Goal: Information Seeking & Learning: Compare options

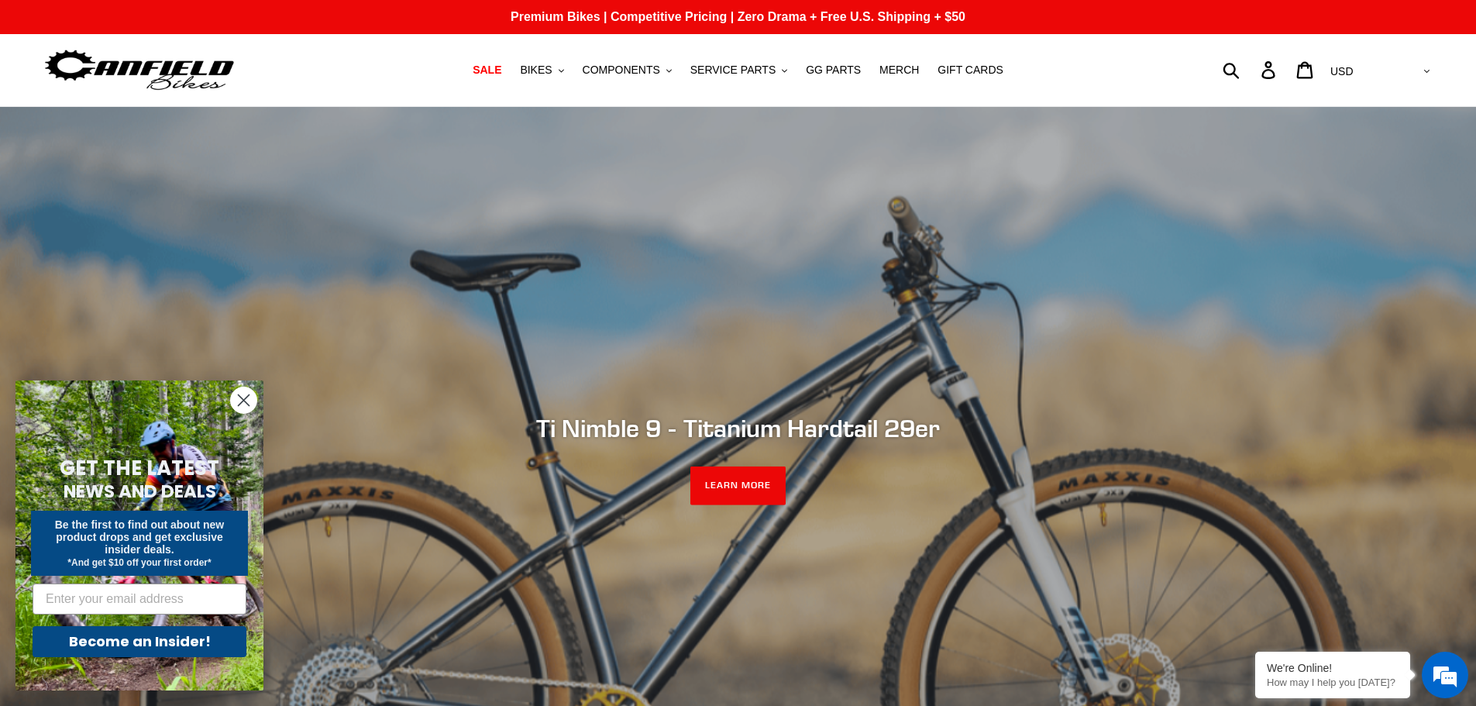
click at [737, 429] on h2 "Ti Nimble 9 - Titanium Hardtail 29er" at bounding box center [738, 428] width 844 height 29
click at [737, 481] on link "LEARN MORE" at bounding box center [737, 485] width 95 height 39
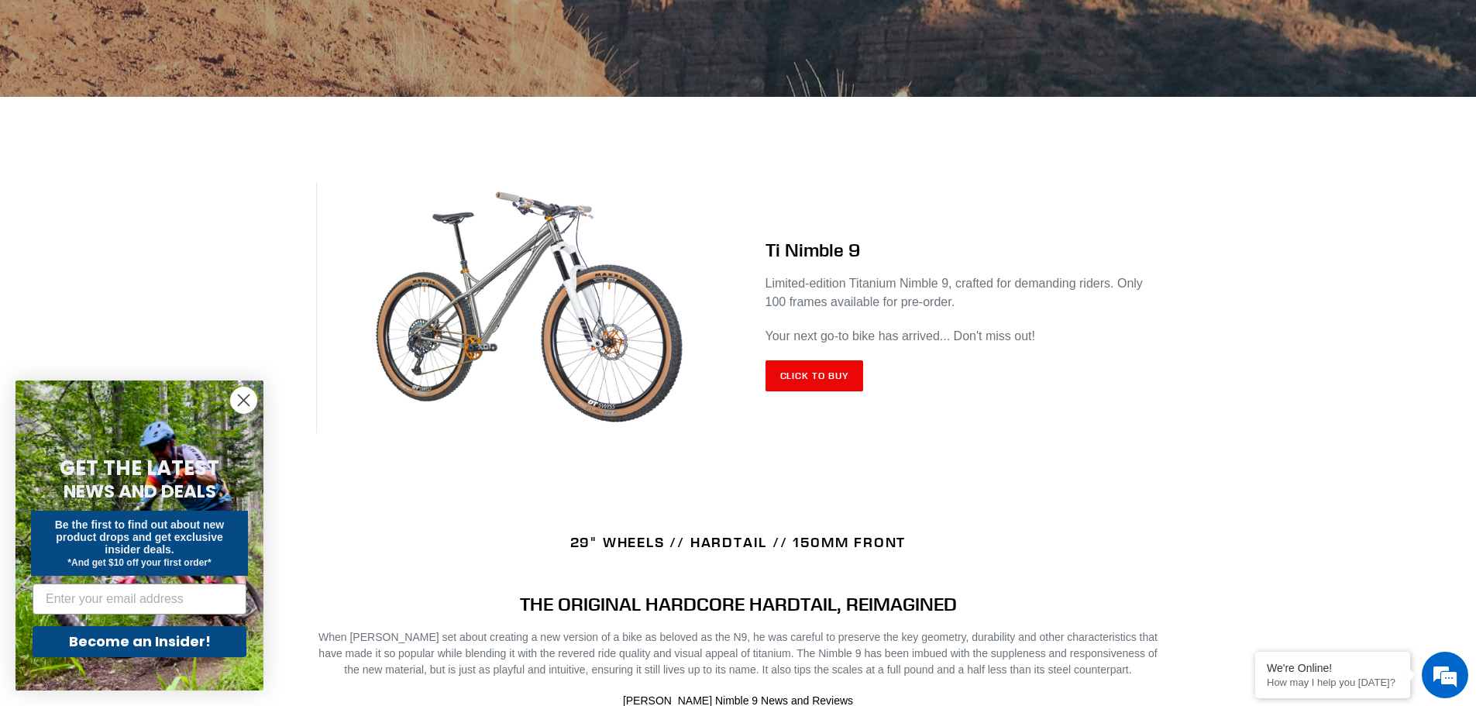
scroll to position [542, 0]
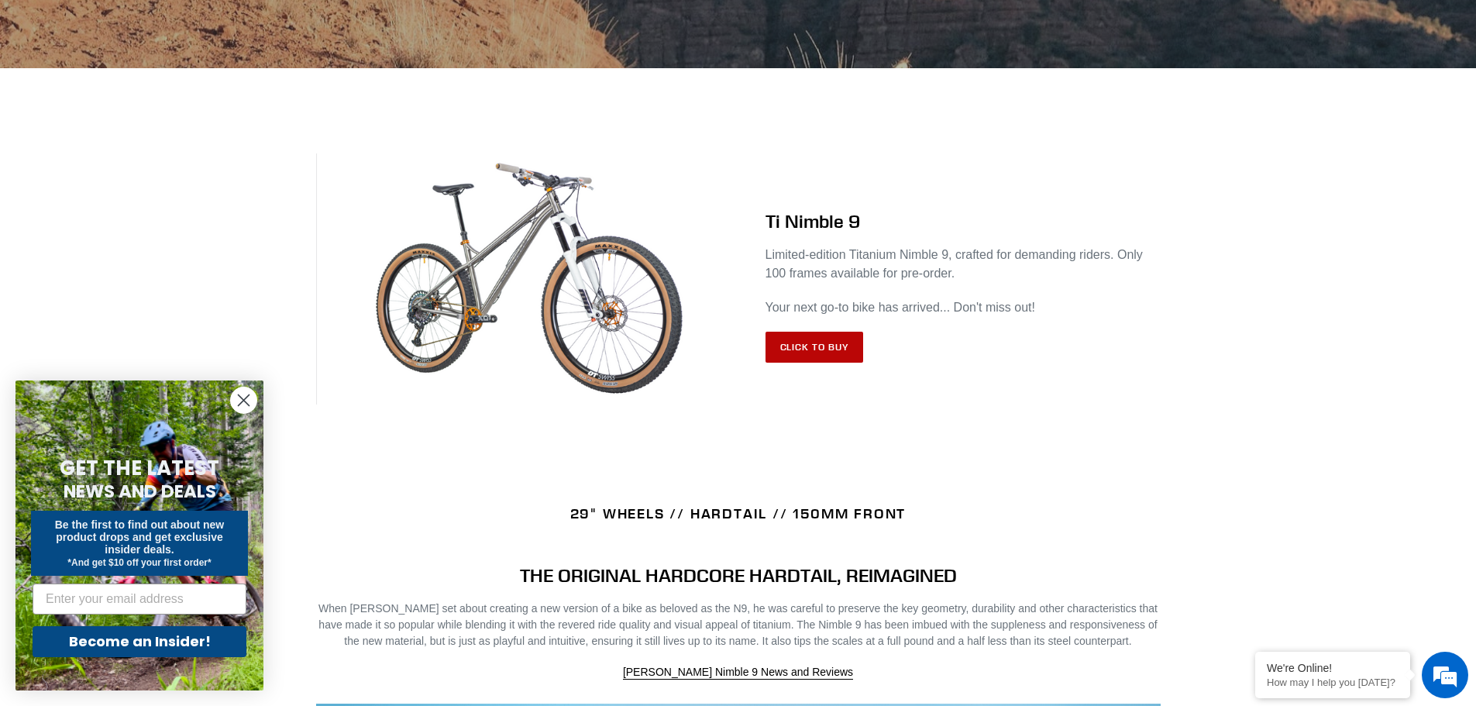
click at [826, 345] on link "Click to Buy" at bounding box center [814, 347] width 98 height 31
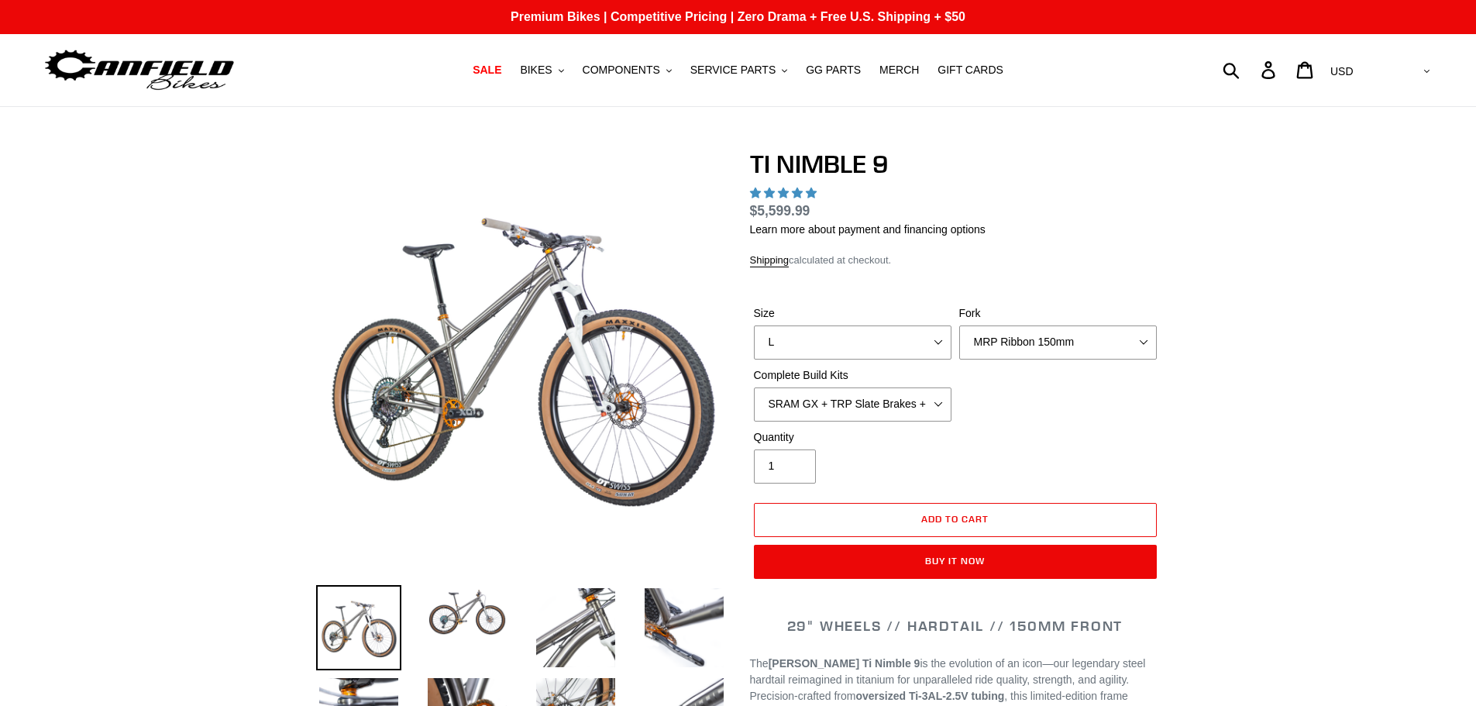
select select "highest-rating"
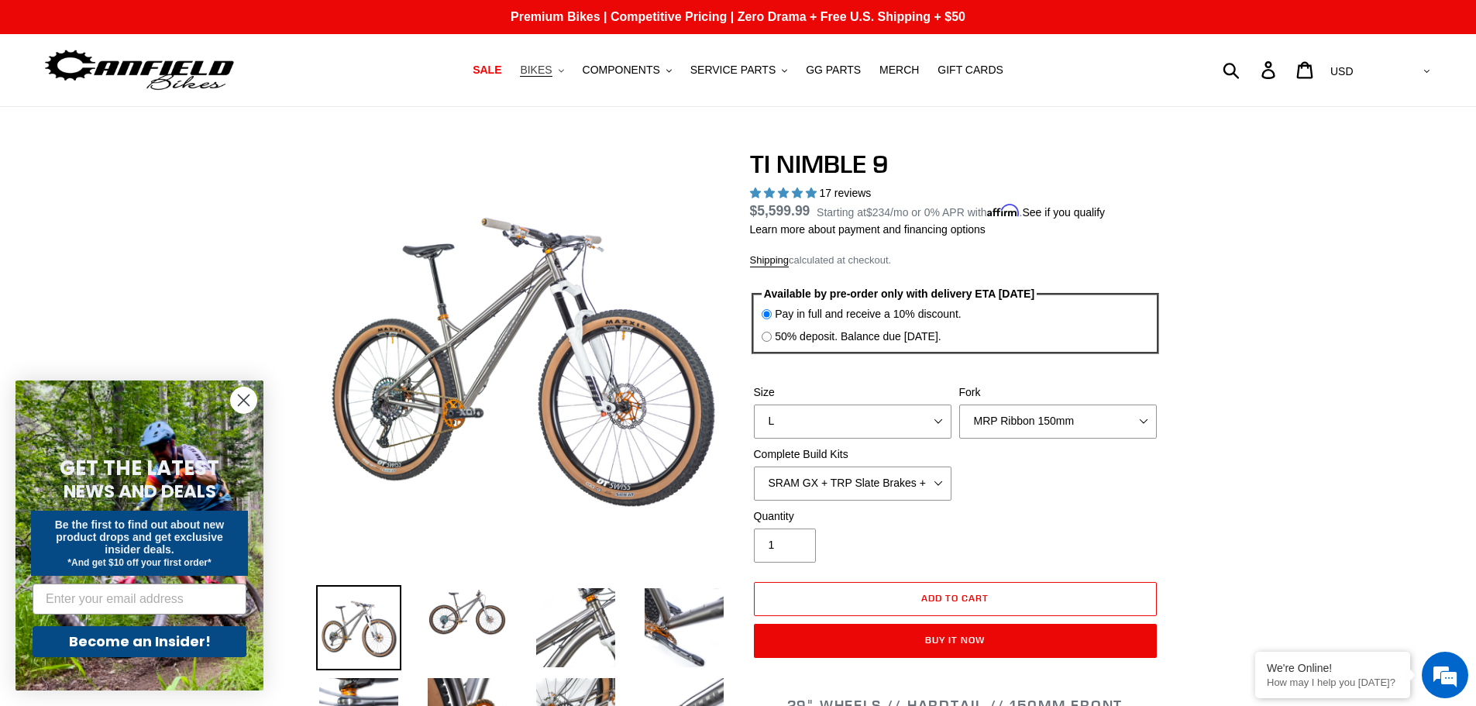
click at [551, 68] on span "BIKES" at bounding box center [536, 70] width 32 height 13
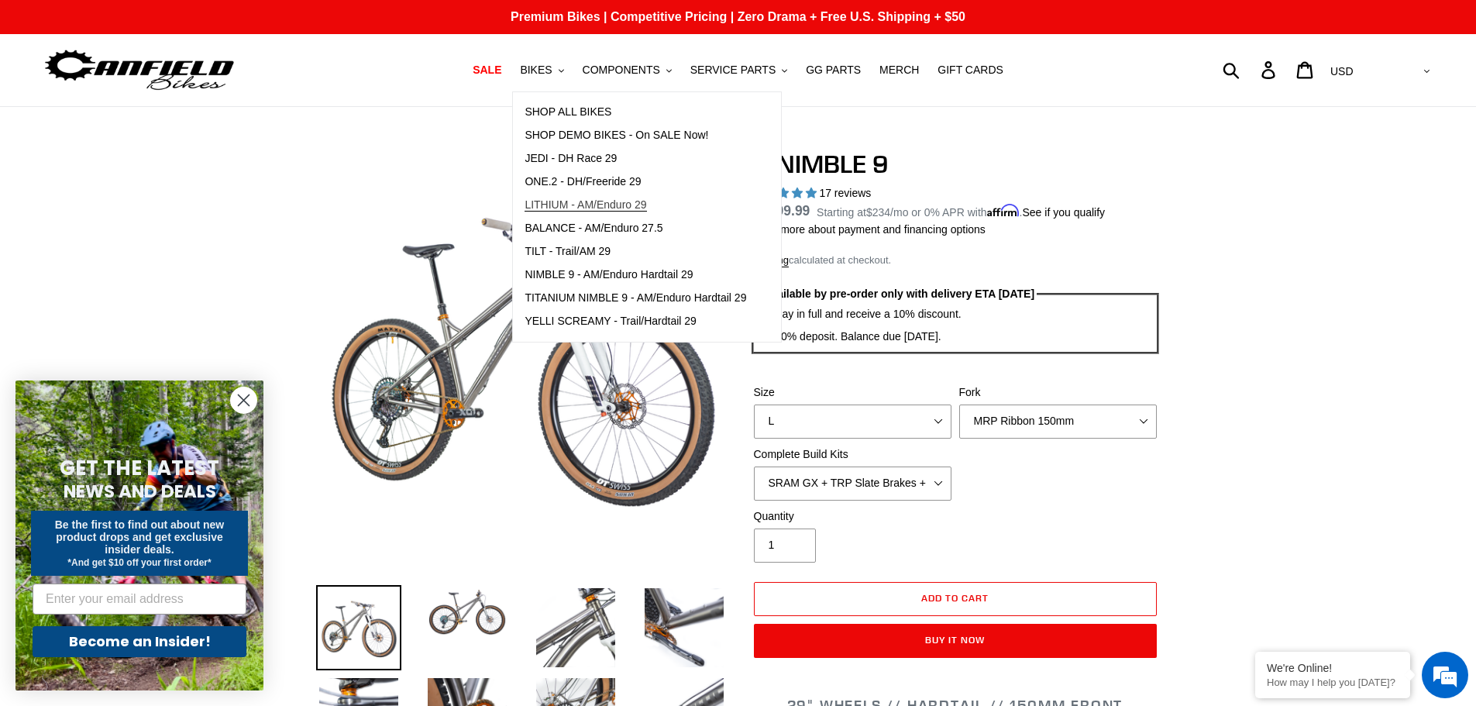
click at [631, 202] on span "LITHIUM - AM/Enduro 29" at bounding box center [585, 204] width 122 height 13
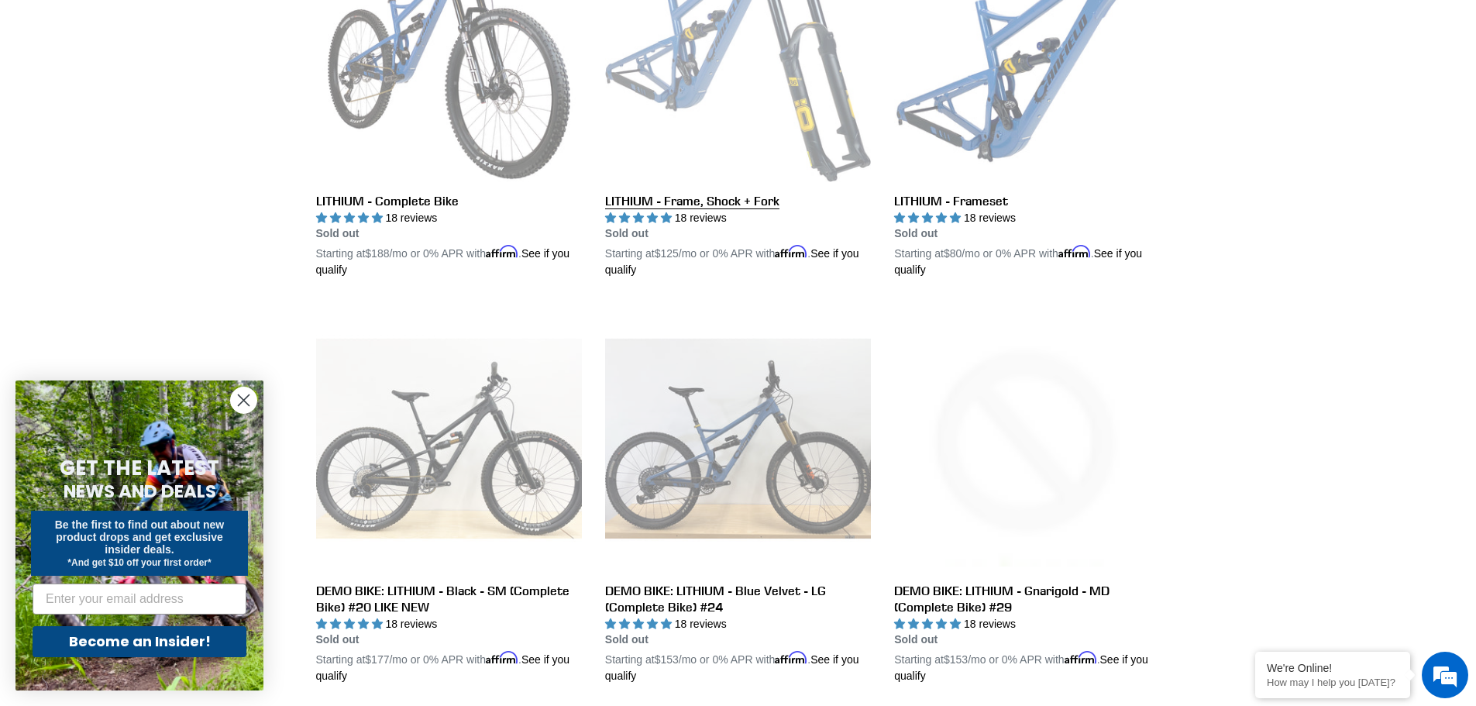
scroll to position [542, 0]
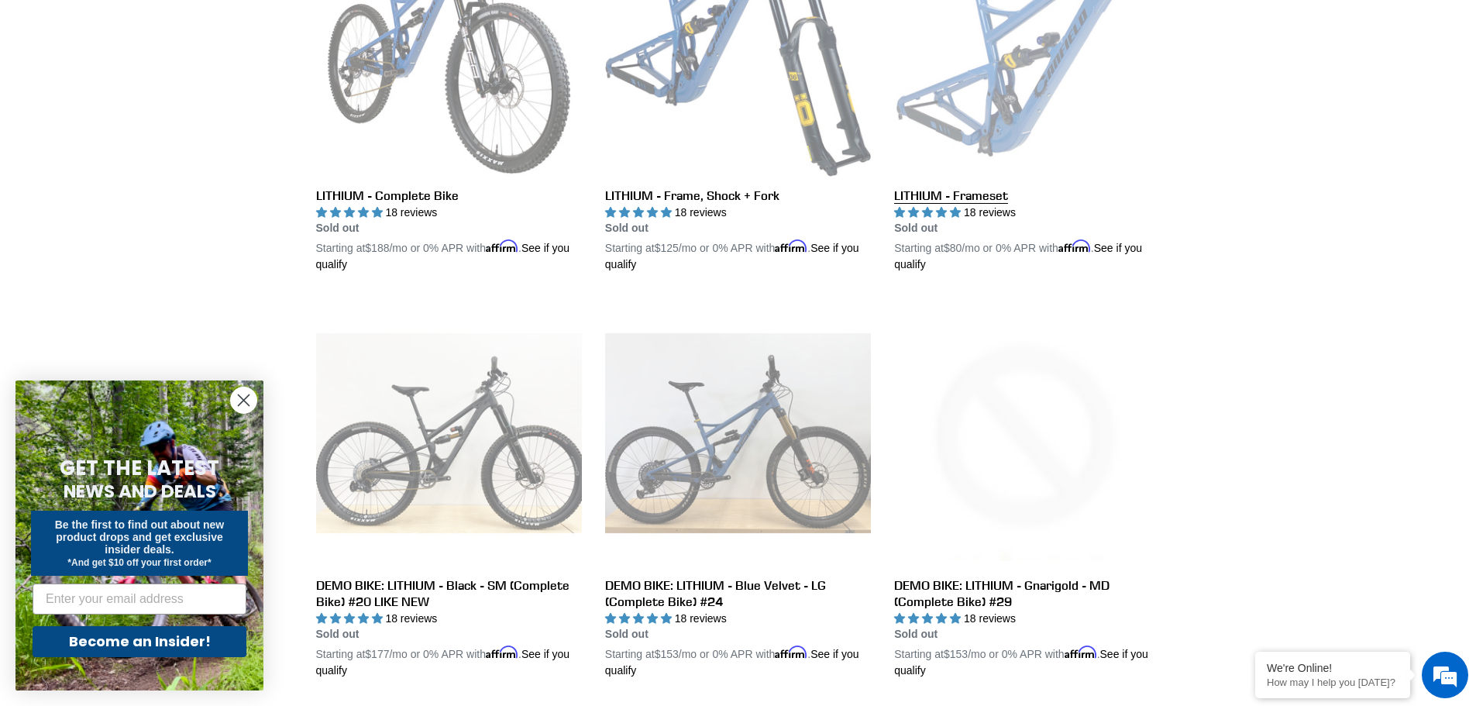
click at [974, 188] on link "LITHIUM - Frameset" at bounding box center [1027, 92] width 266 height 363
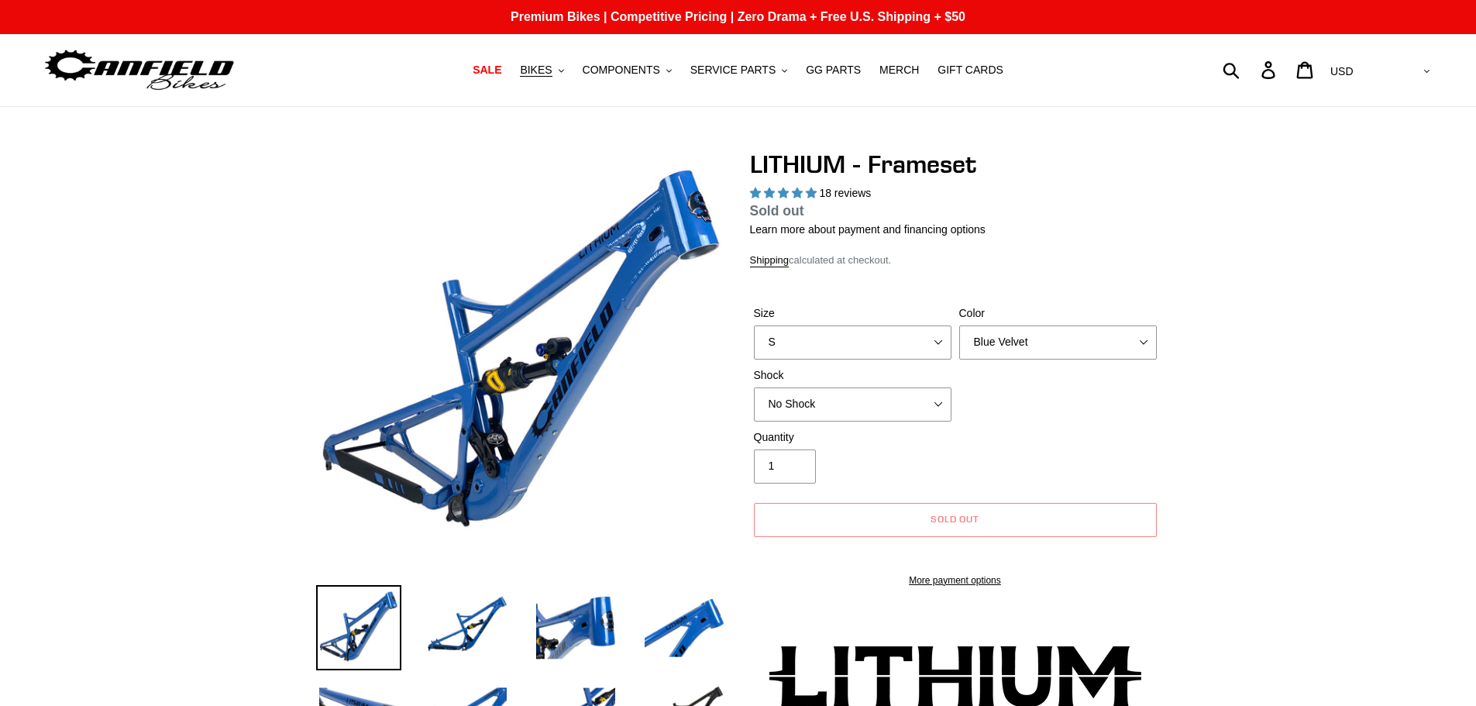
select select "highest-rating"
click at [854, 340] on select "S M L XL" at bounding box center [853, 342] width 198 height 34
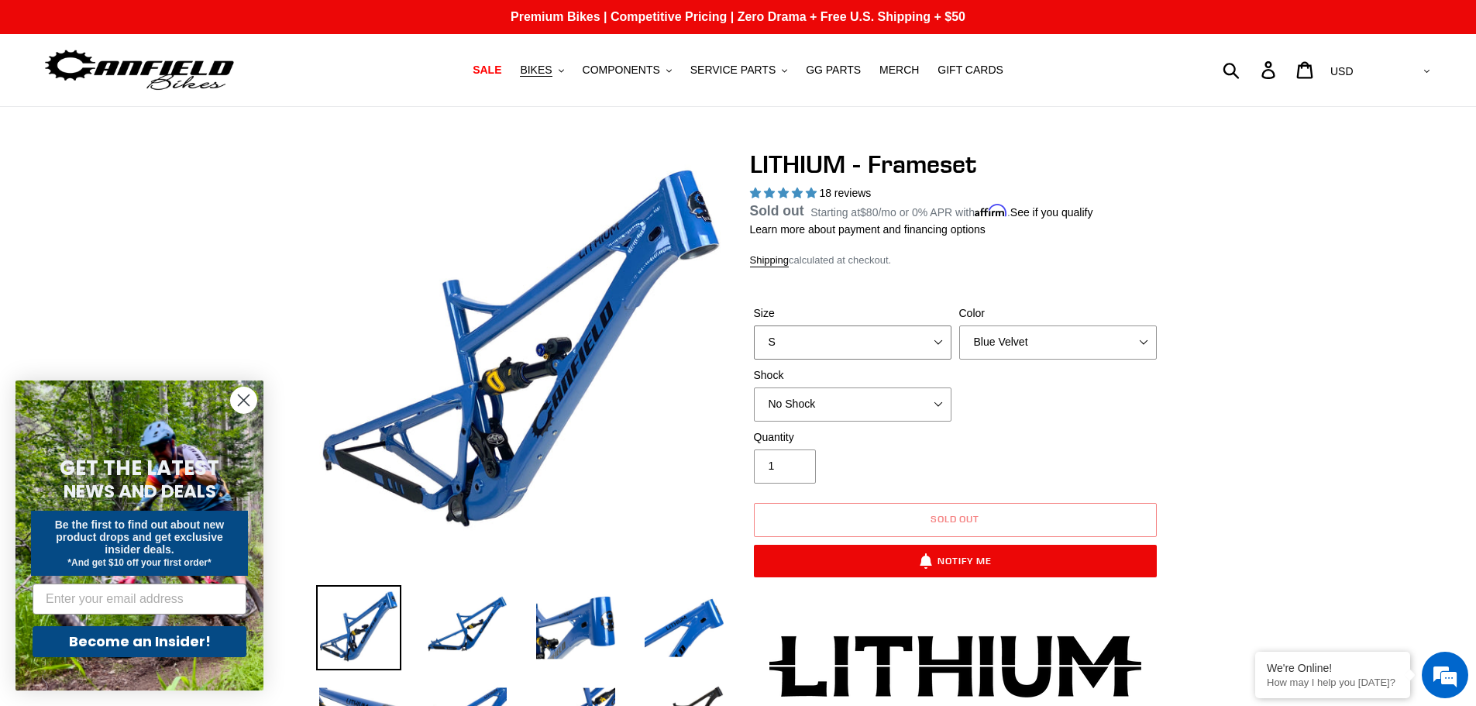
select select "L"
click at [754, 343] on select "S M L XL" at bounding box center [853, 342] width 198 height 34
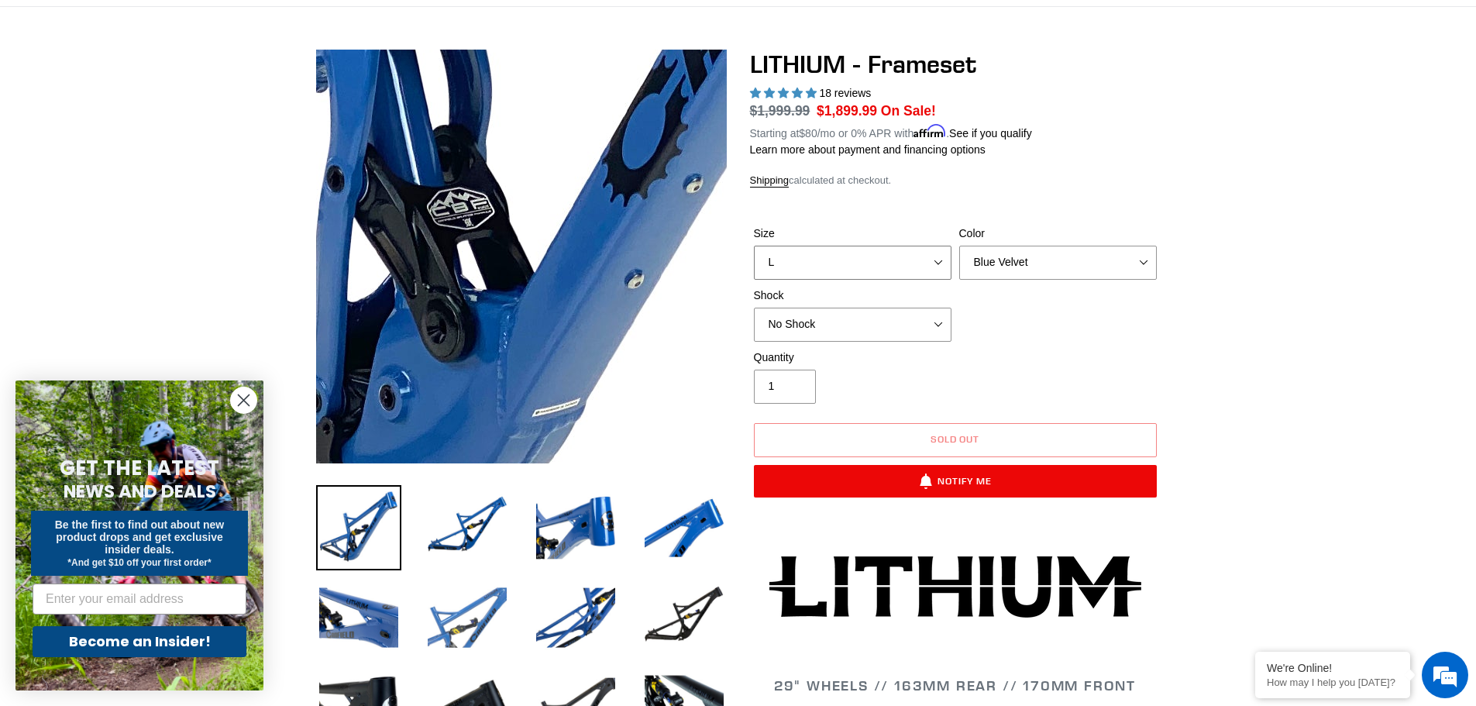
scroll to position [232, 0]
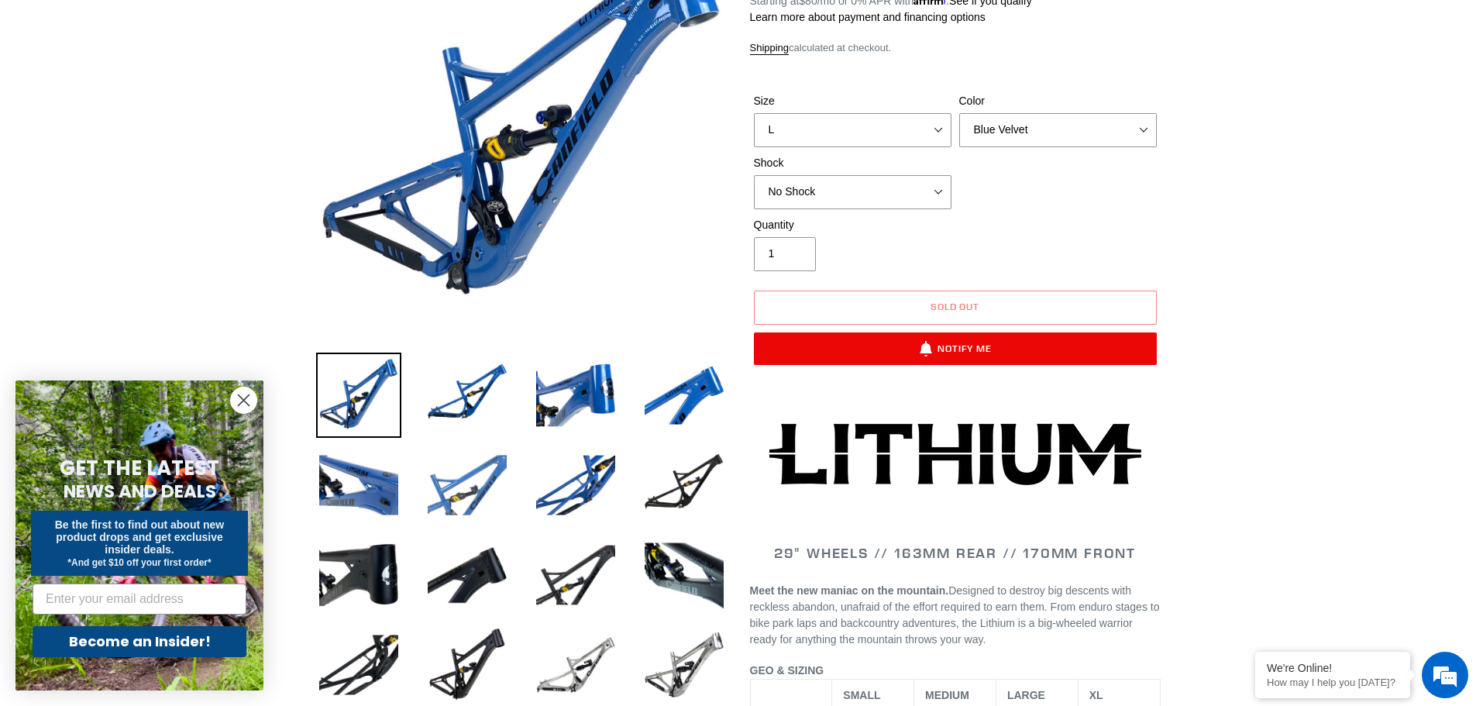
click at [452, 492] on img at bounding box center [466, 484] width 85 height 85
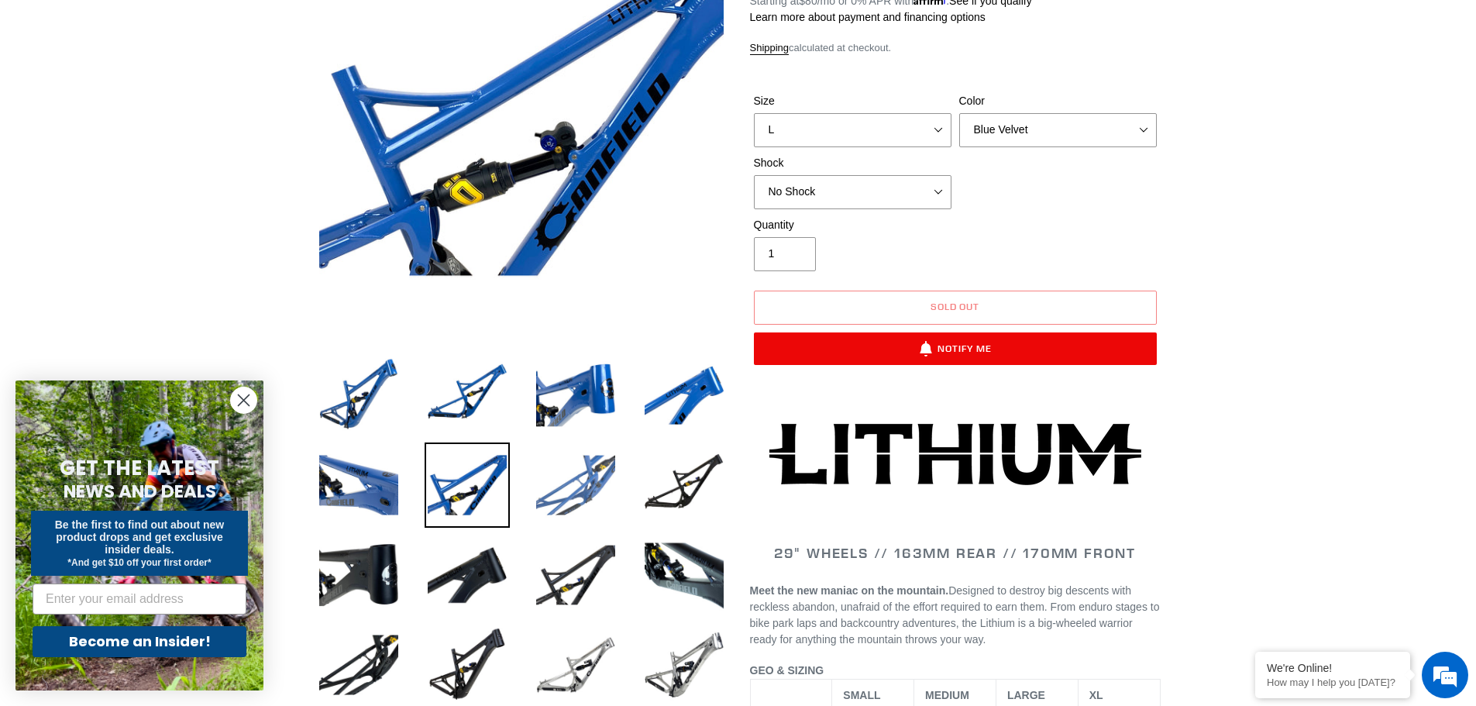
click at [538, 505] on img at bounding box center [575, 484] width 85 height 85
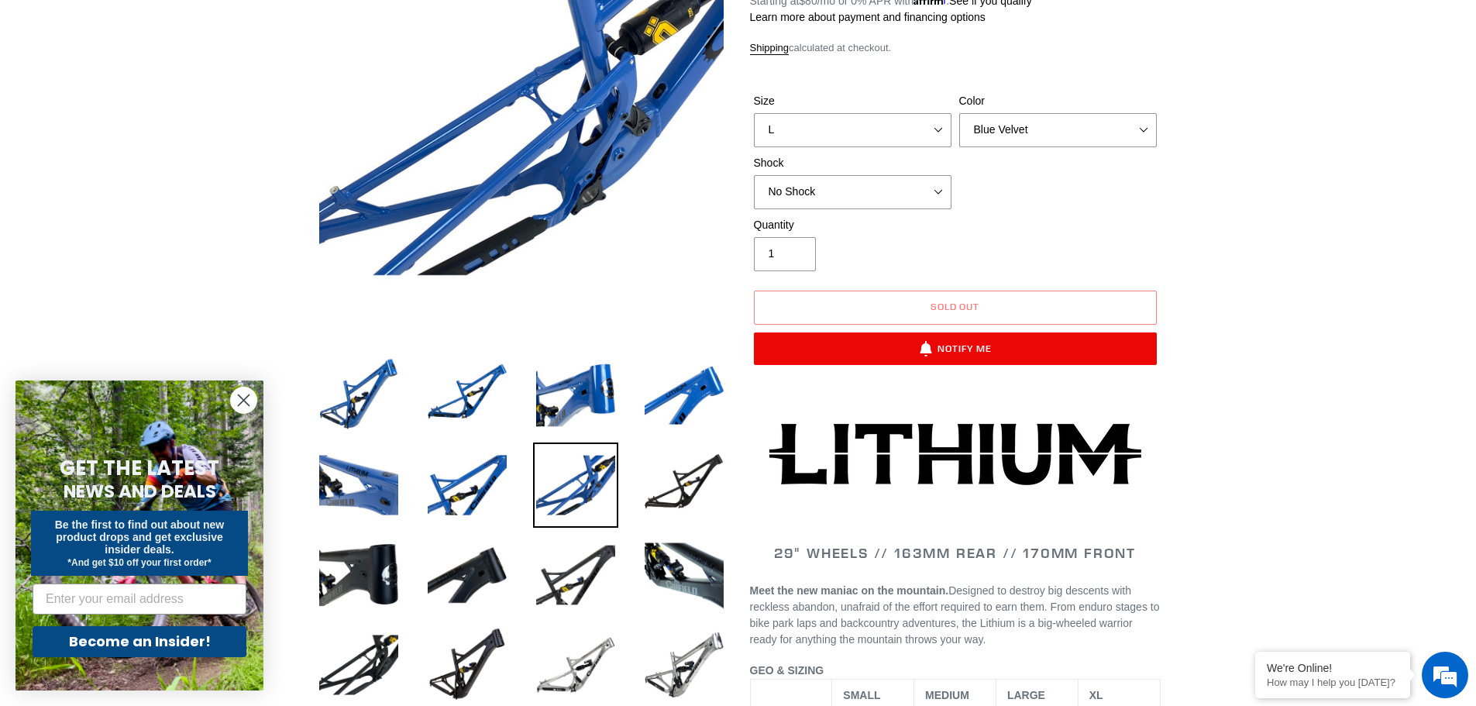
click at [633, 511] on li at bounding box center [672, 489] width 108 height 90
click at [695, 500] on img at bounding box center [683, 484] width 85 height 85
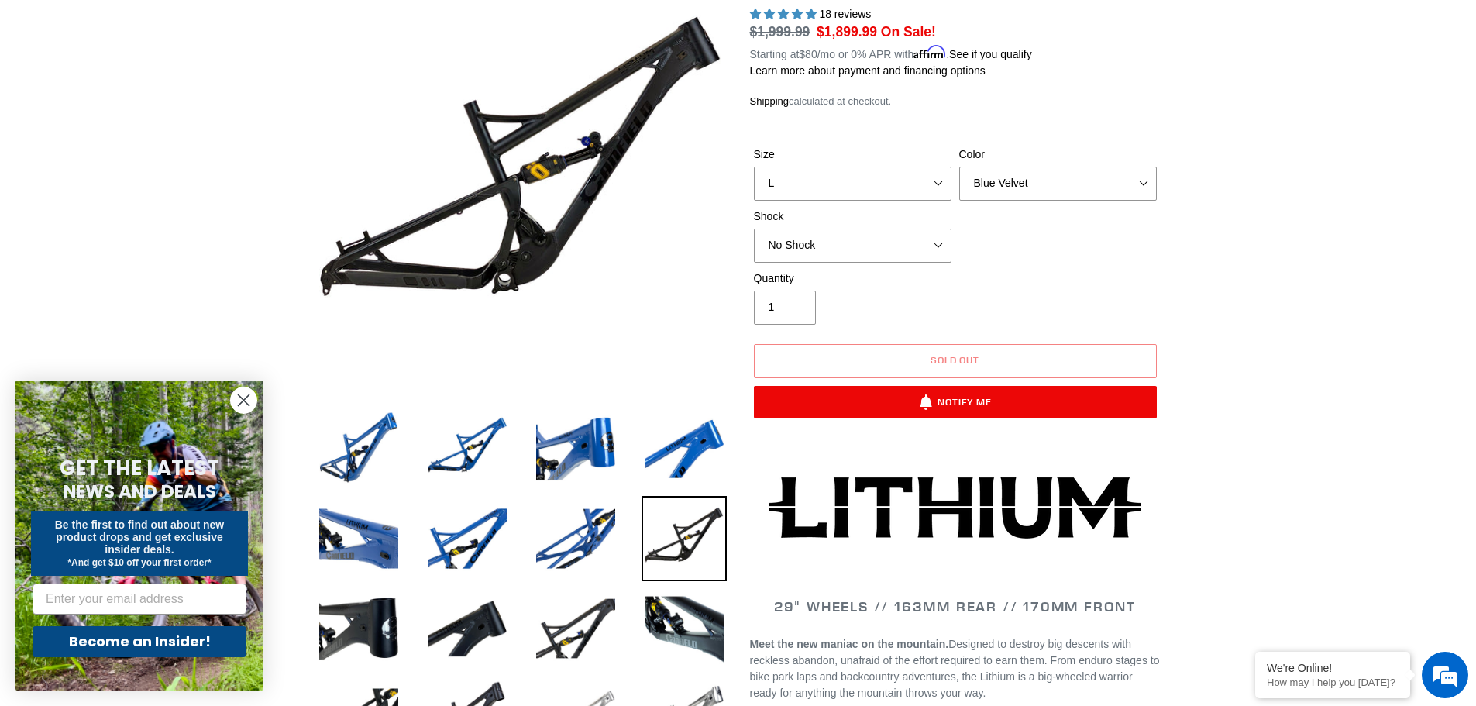
scroll to position [0, 0]
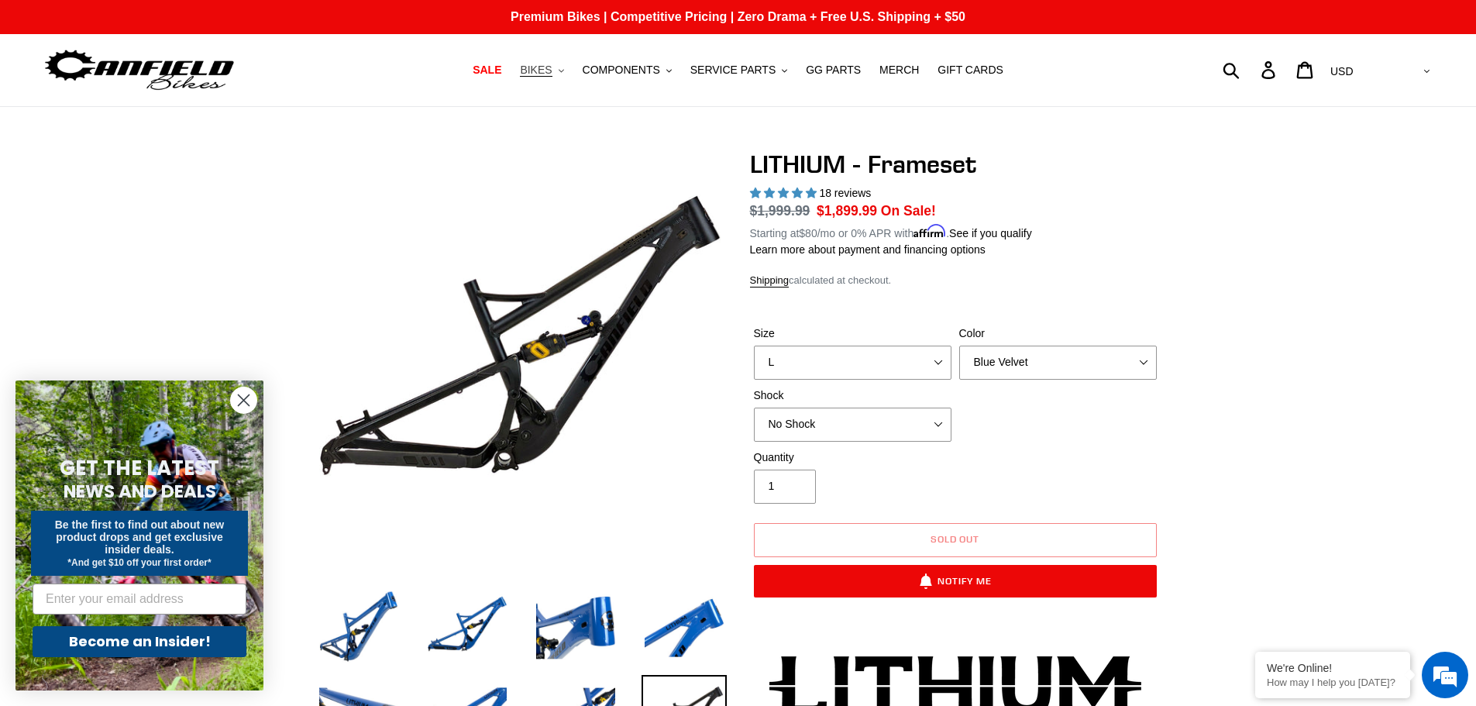
click at [551, 71] on span "BIKES" at bounding box center [536, 70] width 32 height 13
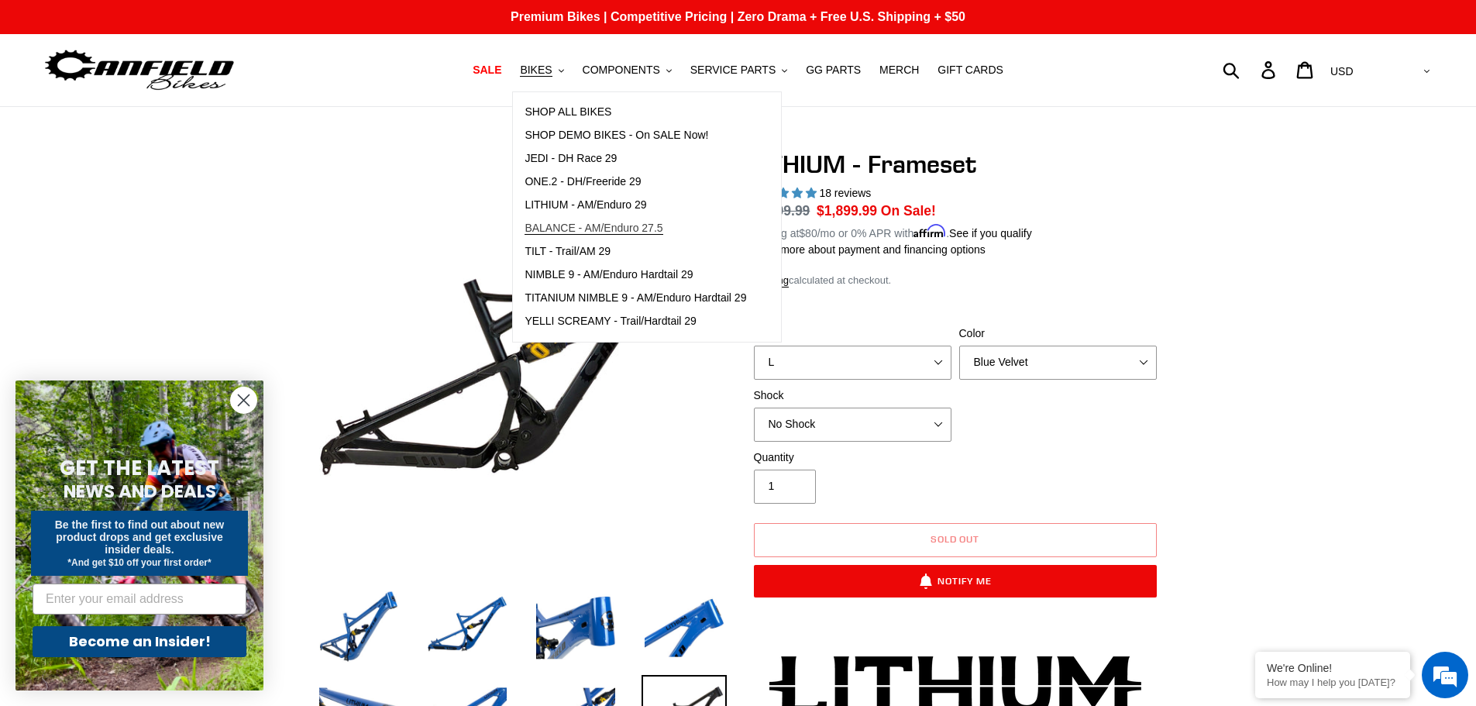
click at [602, 227] on span "BALANCE - AM/Enduro 27.5" at bounding box center [593, 228] width 138 height 13
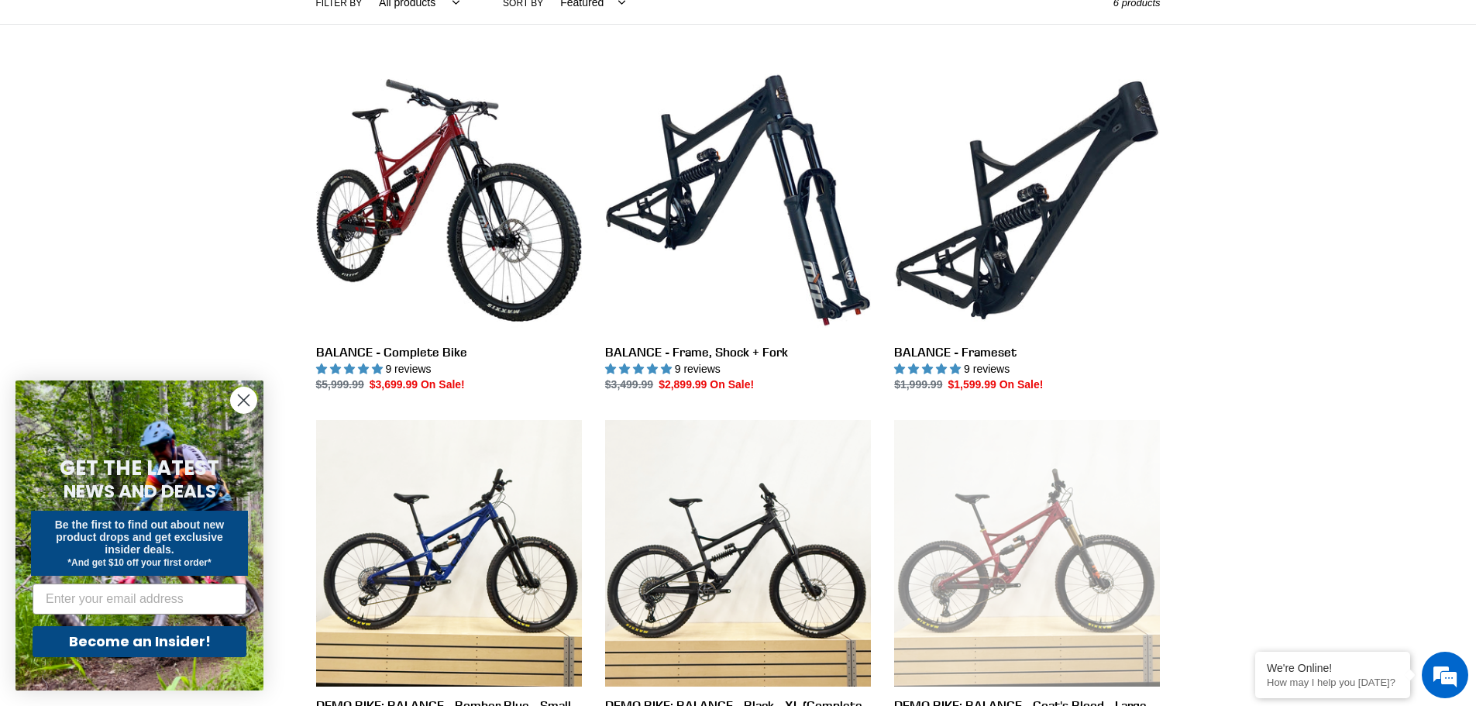
scroll to position [387, 0]
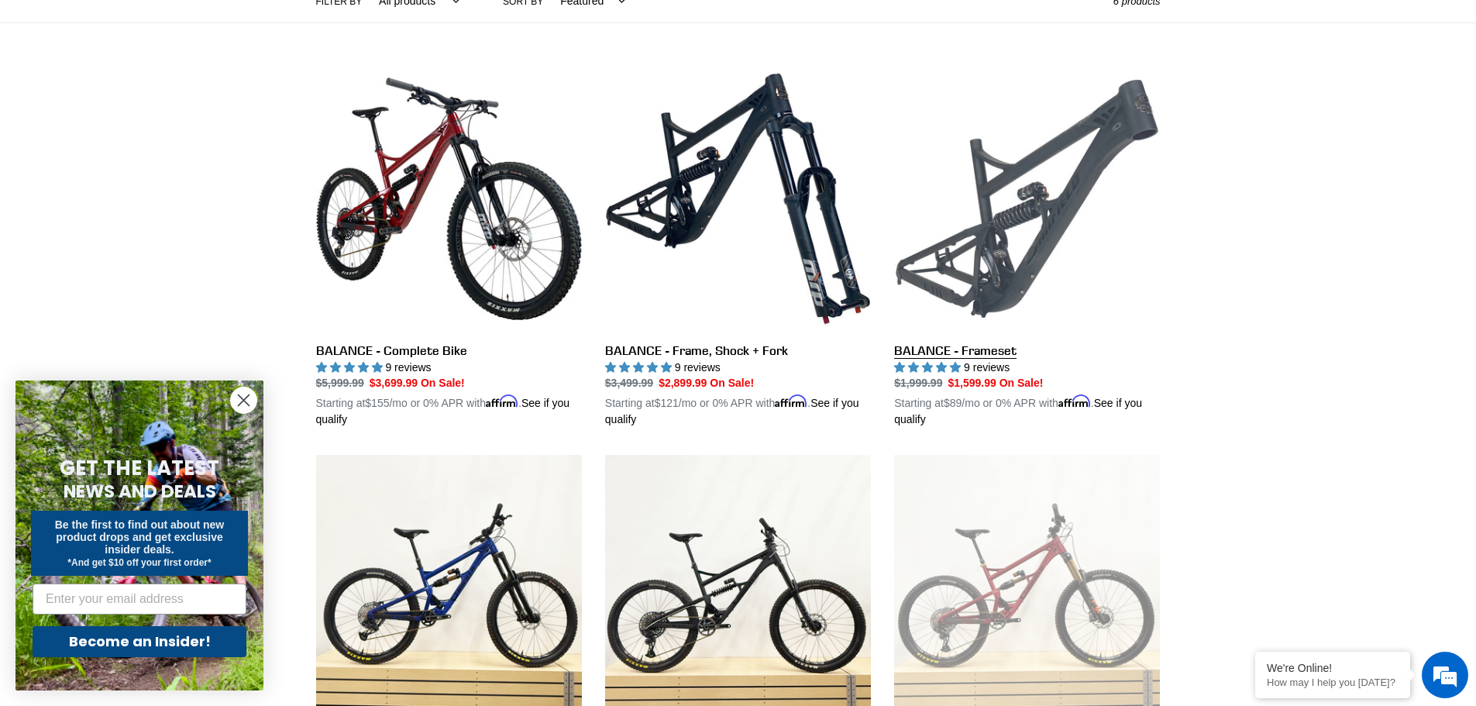
click at [1002, 200] on link "BALANCE - Frameset" at bounding box center [1027, 247] width 266 height 363
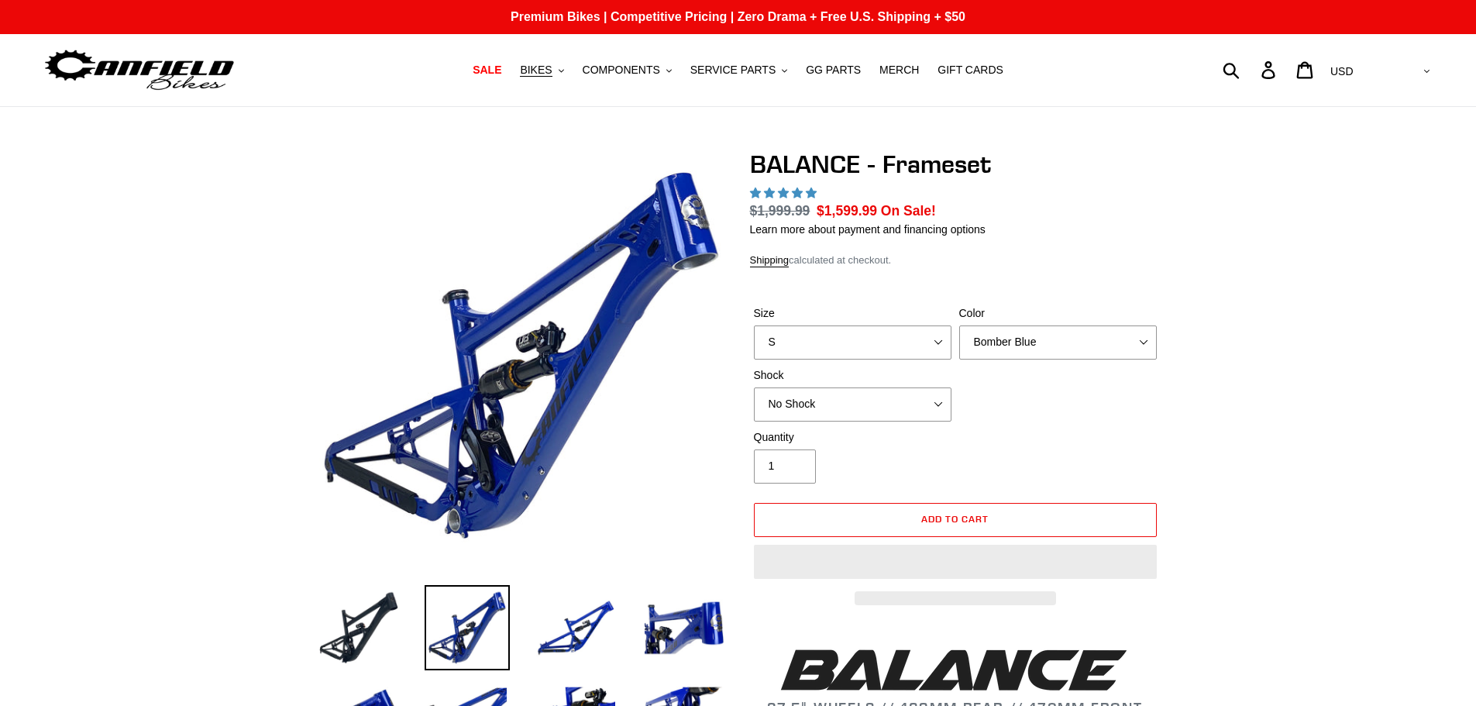
select select "highest-rating"
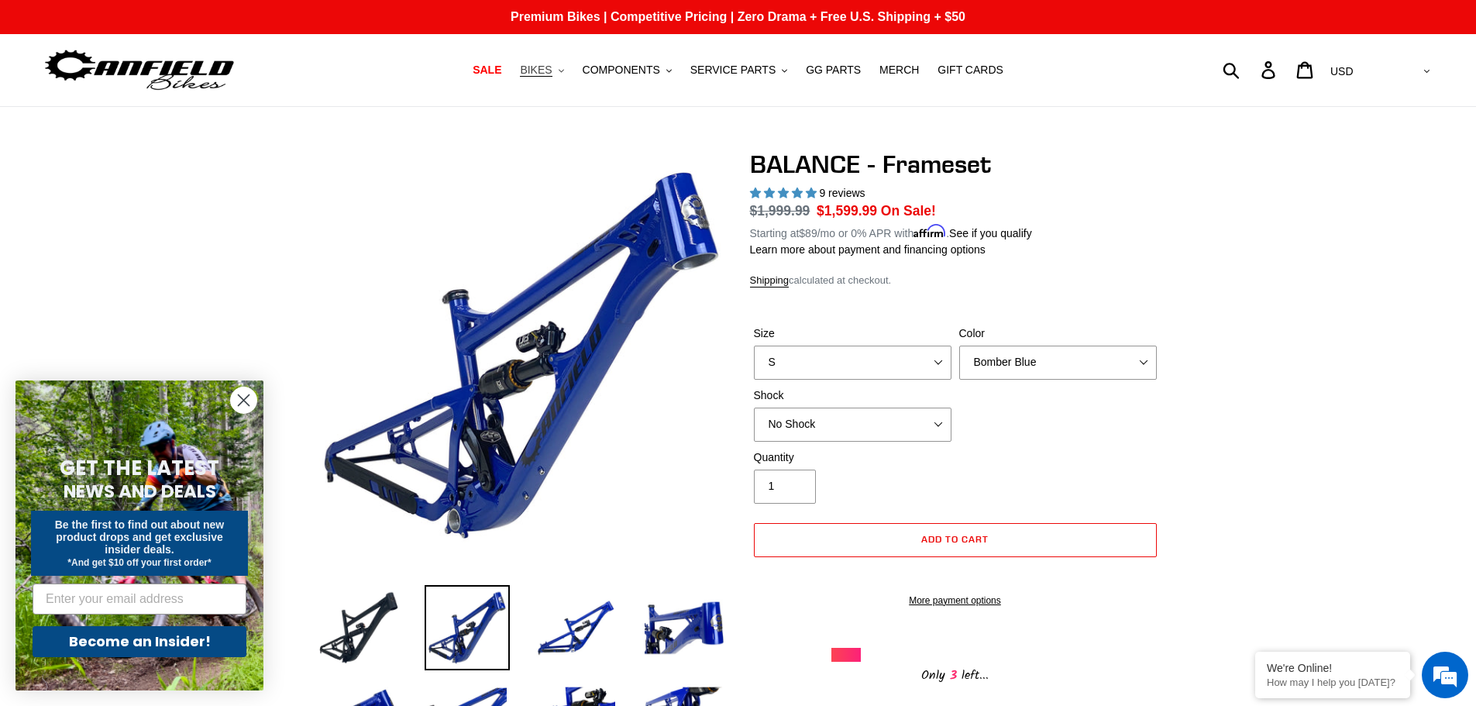
click at [551, 70] on span "BIKES" at bounding box center [536, 70] width 32 height 13
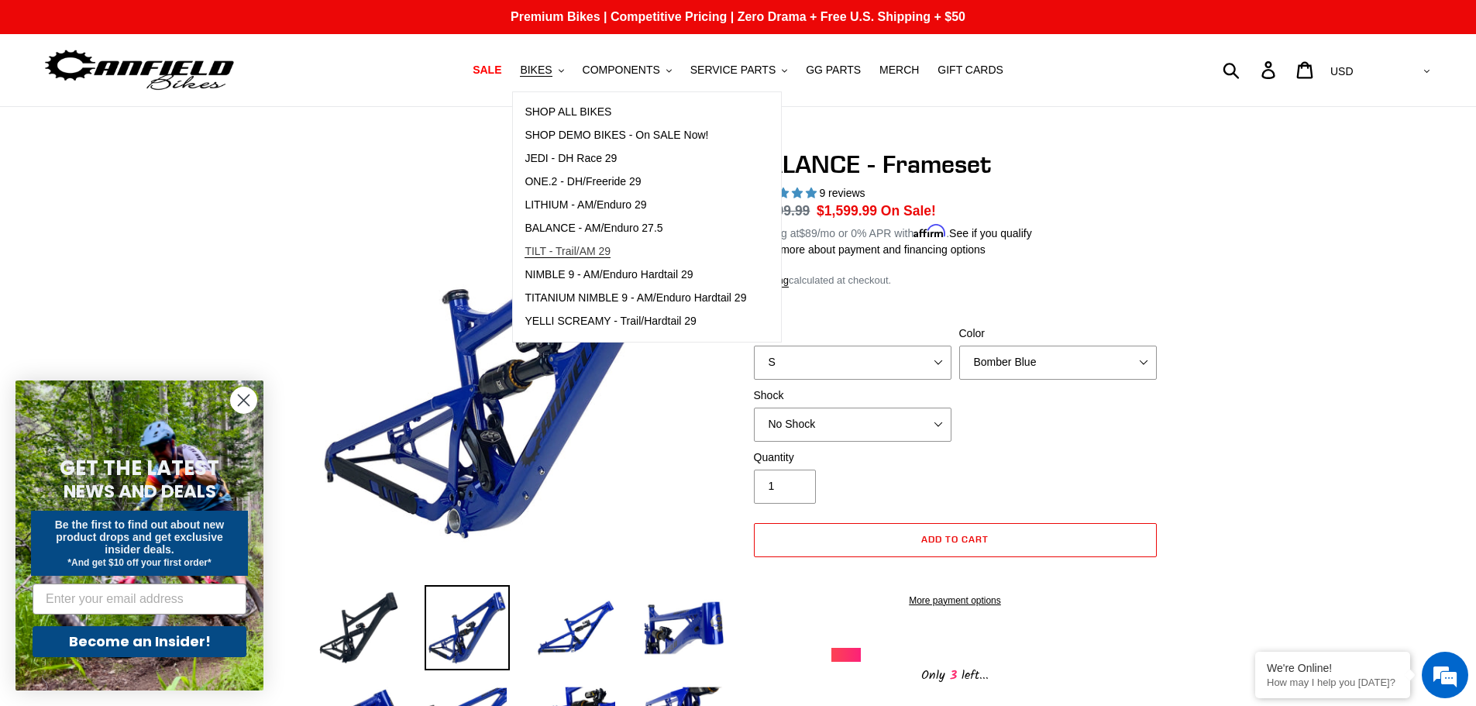
click at [610, 249] on span "TILT - Trail/AM 29" at bounding box center [567, 251] width 86 height 13
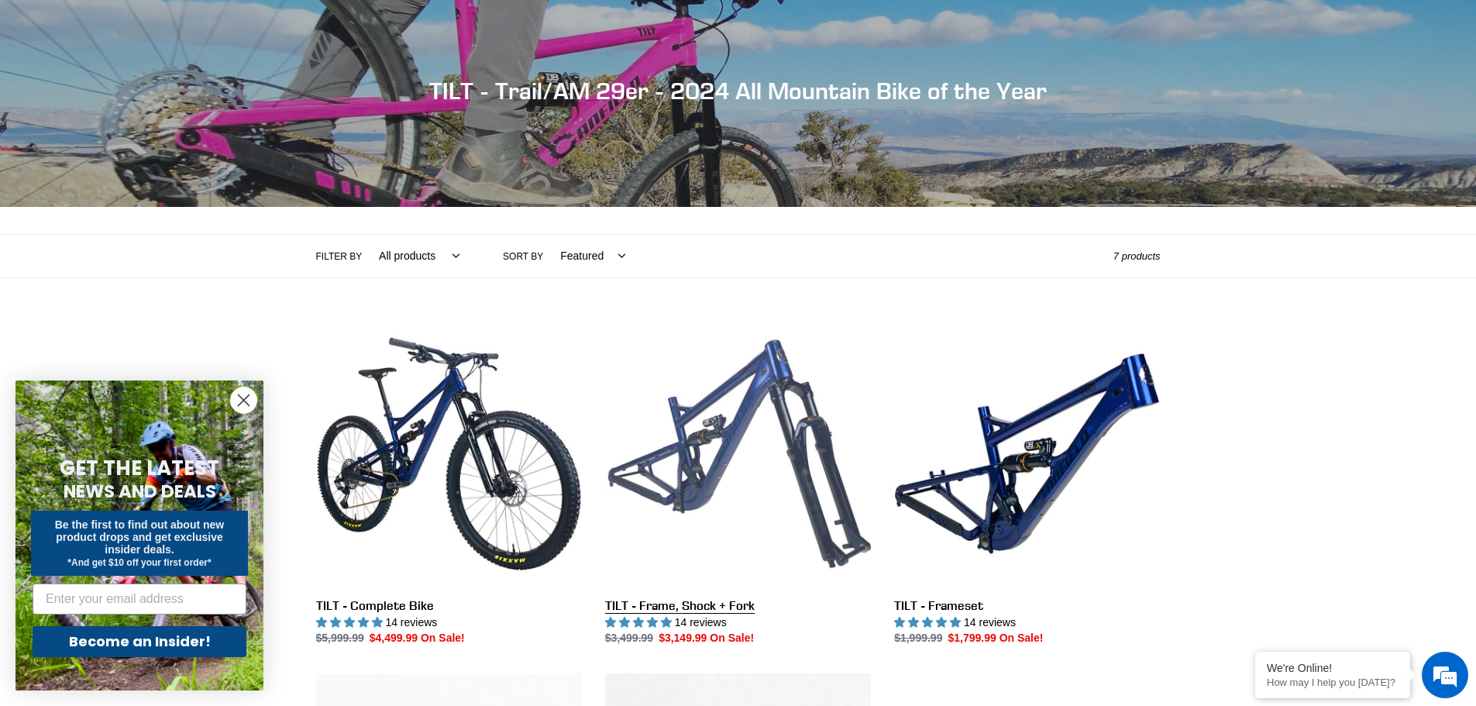
scroll to position [155, 0]
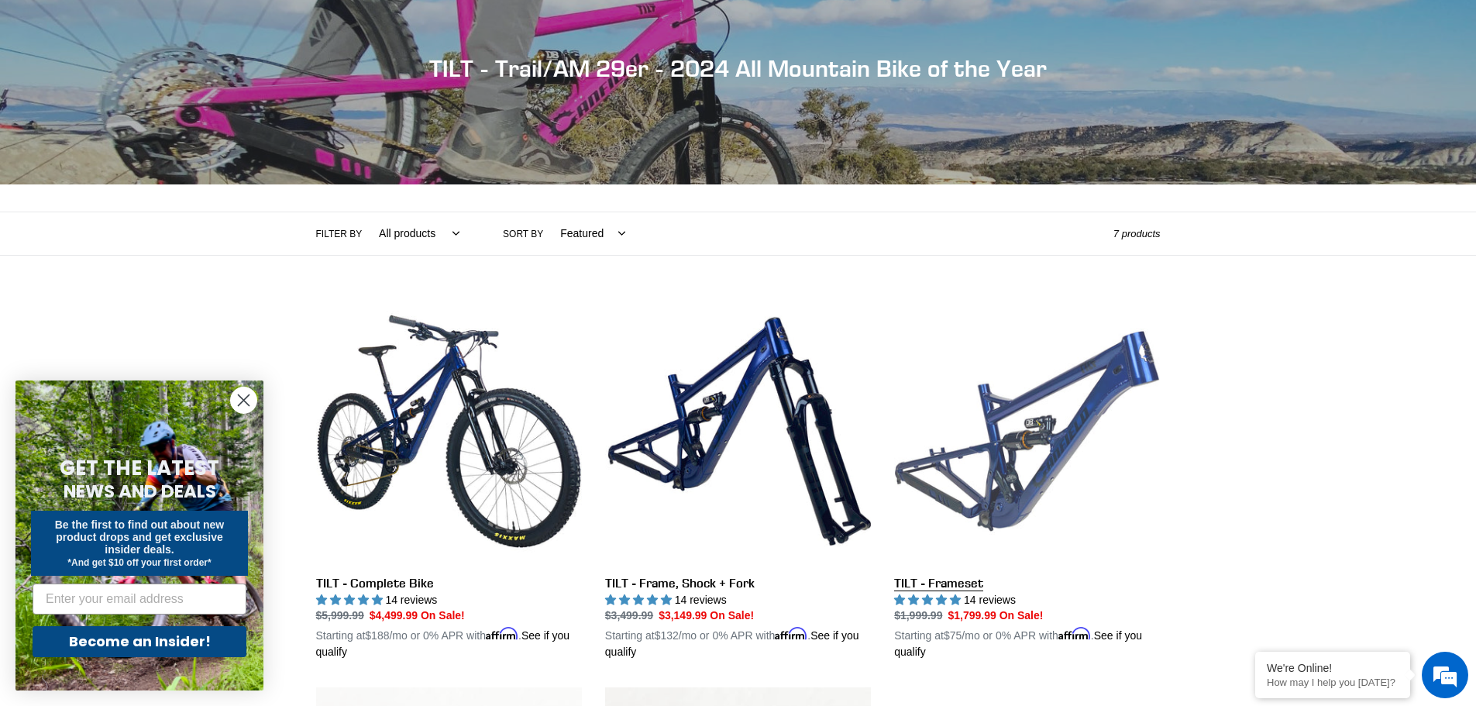
click at [1036, 438] on link "TILT - Frameset" at bounding box center [1027, 479] width 266 height 363
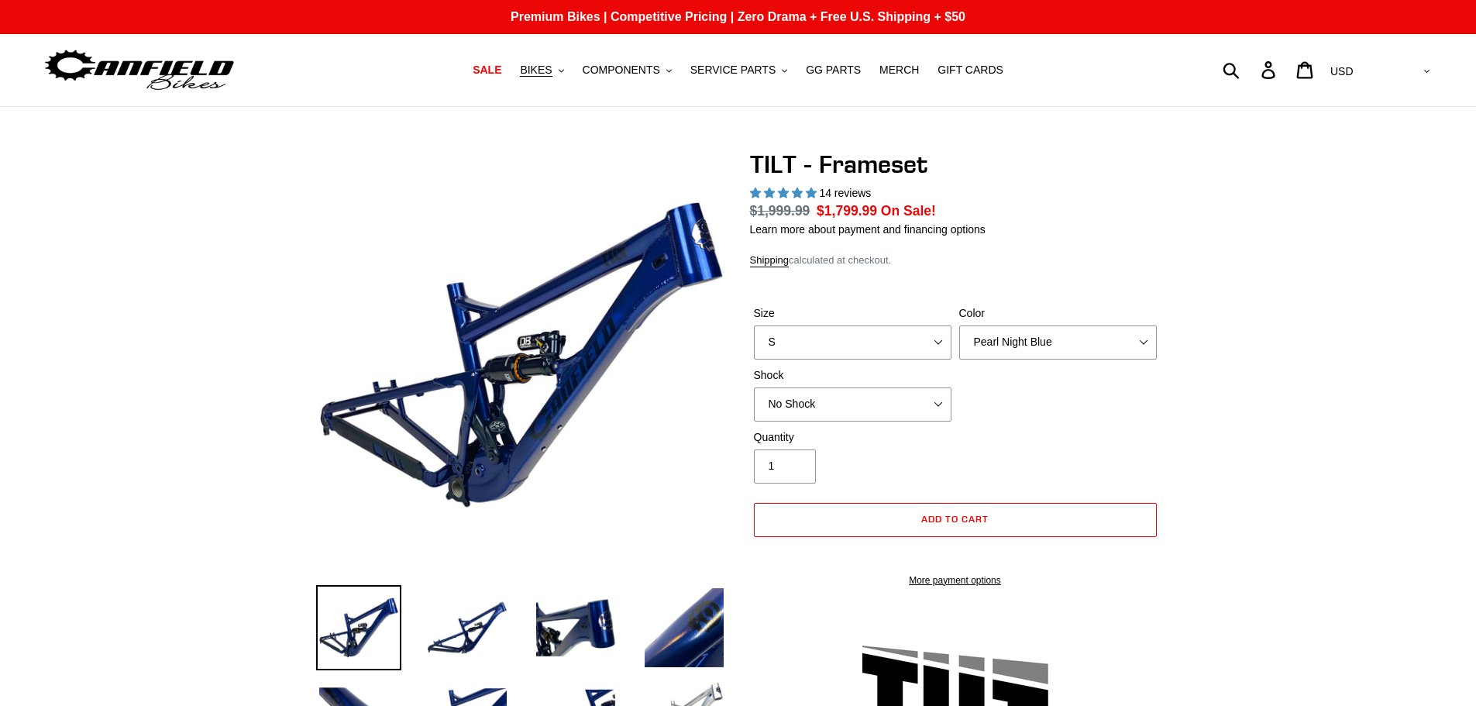
select select "highest-rating"
